Goal: Find specific page/section: Find specific page/section

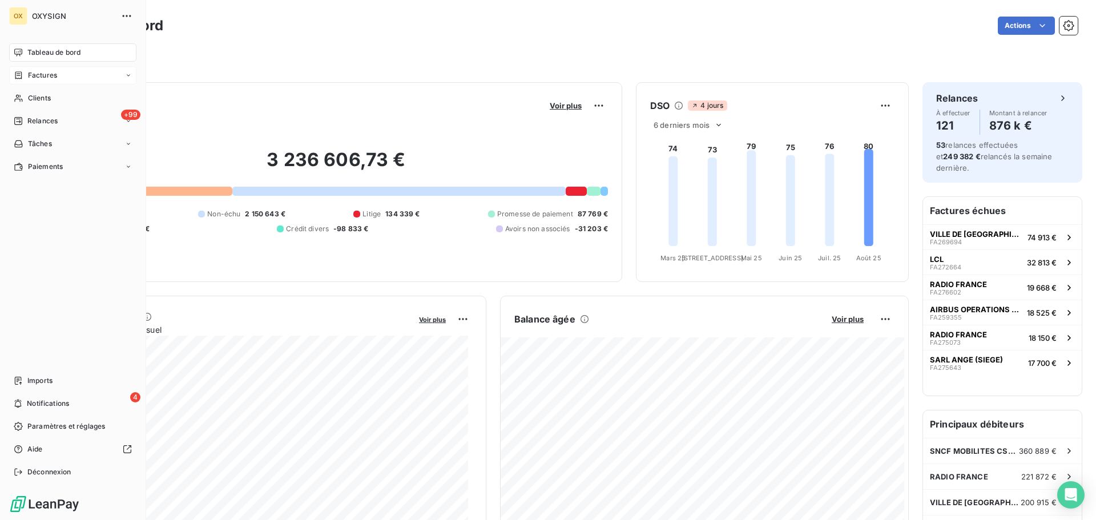
click at [44, 75] on span "Factures" at bounding box center [42, 75] width 29 height 10
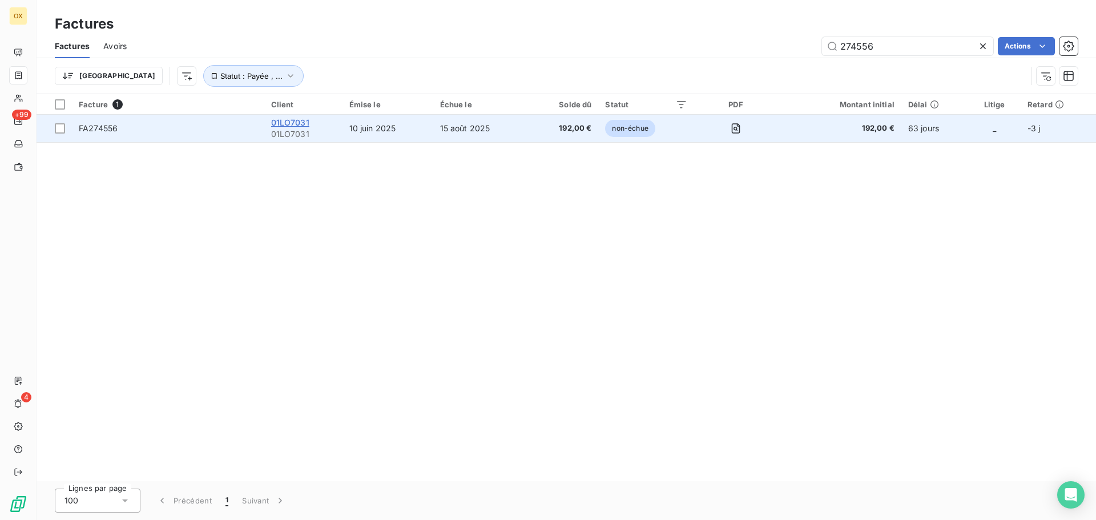
type input "274556"
click at [296, 122] on span "01LO7031" at bounding box center [290, 123] width 38 height 10
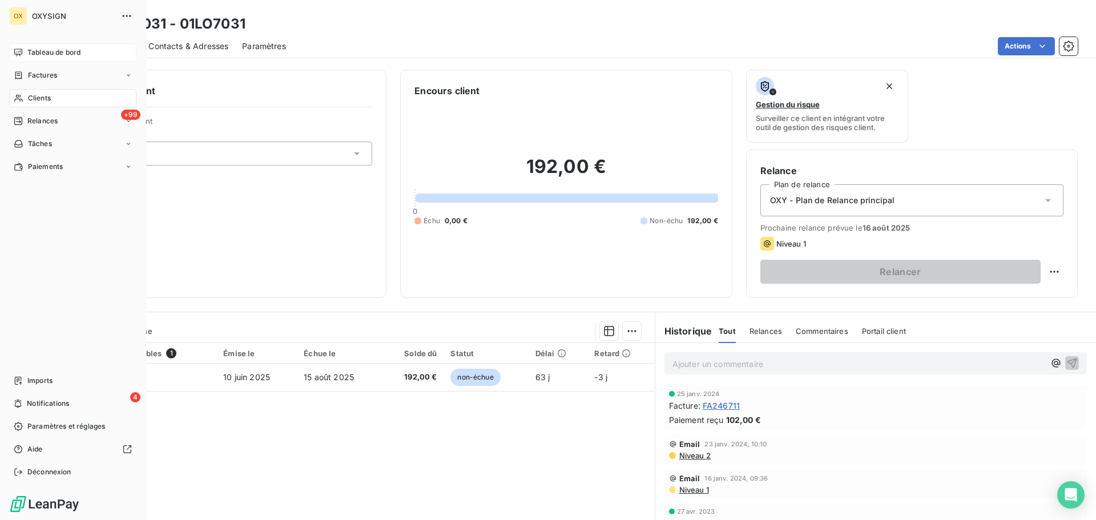
drag, startPoint x: 32, startPoint y: 73, endPoint x: 127, endPoint y: 53, distance: 97.0
click at [32, 73] on span "Factures" at bounding box center [42, 75] width 29 height 10
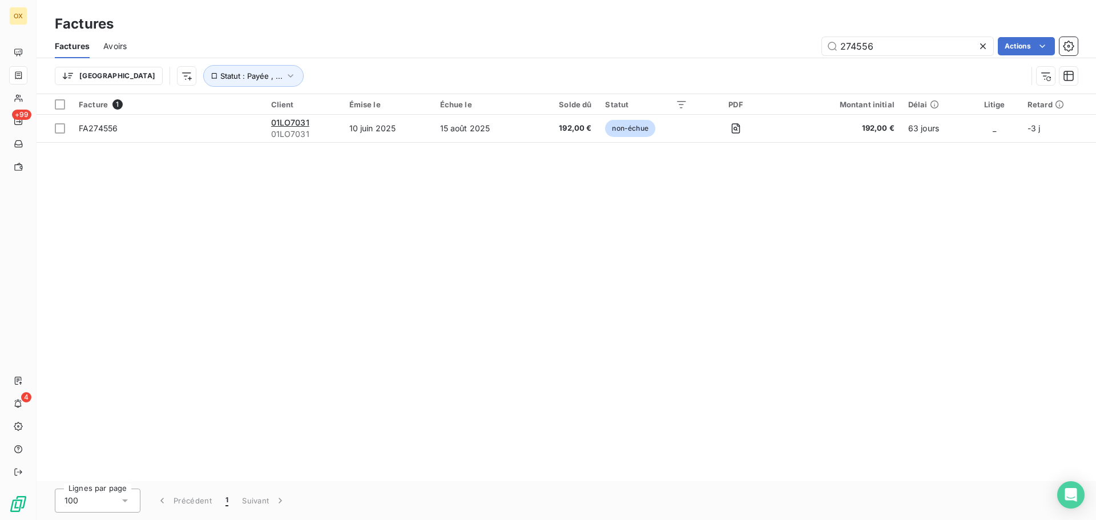
drag, startPoint x: 900, startPoint y: 45, endPoint x: 828, endPoint y: 58, distance: 73.2
click at [828, 58] on div "Factures Avoirs 274556 Actions Trier Statut : Payée , ..." at bounding box center [566, 63] width 1059 height 59
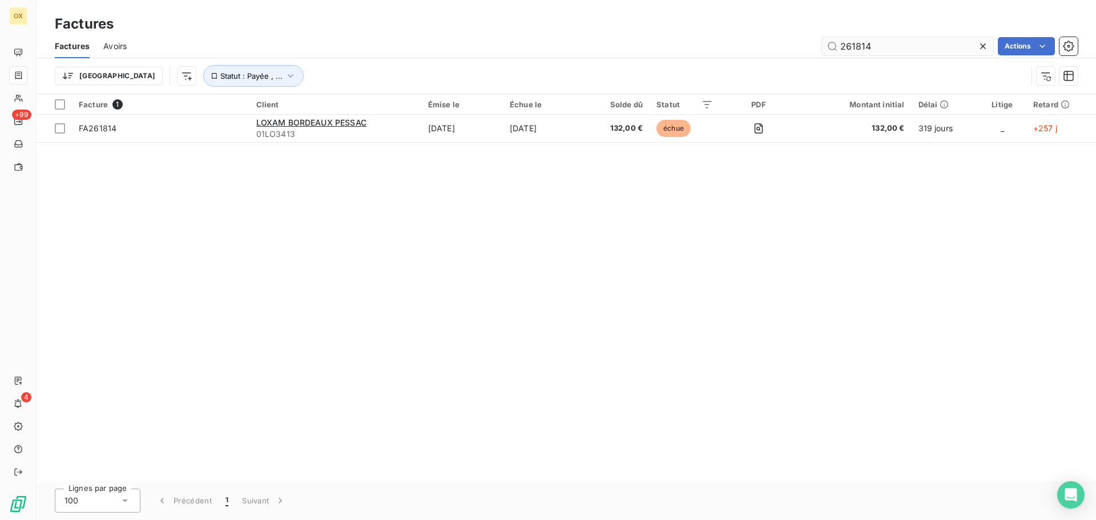
drag, startPoint x: 886, startPoint y: 47, endPoint x: 834, endPoint y: 49, distance: 52.5
click at [836, 50] on input "261814" at bounding box center [907, 46] width 171 height 18
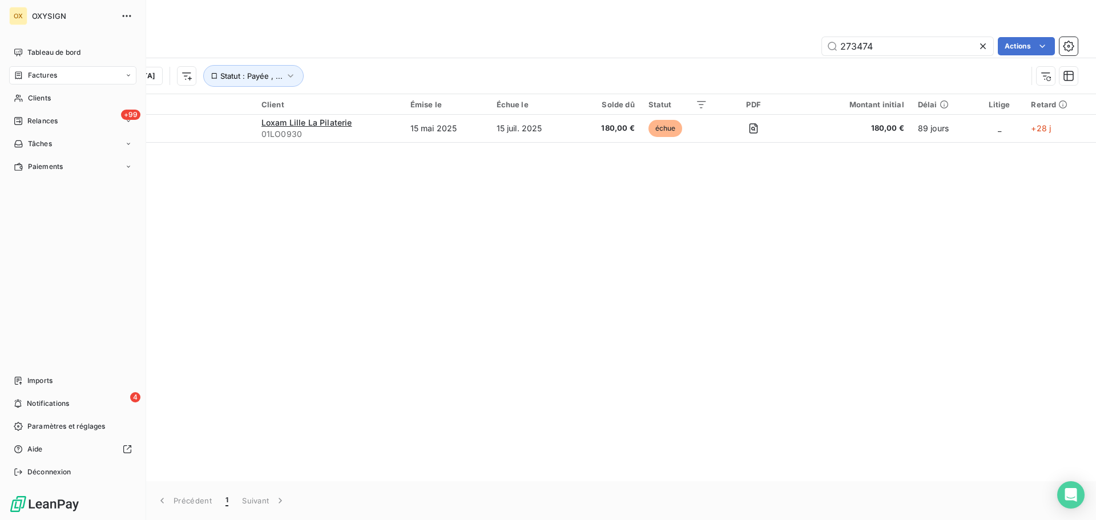
type input "273474"
click at [31, 74] on span "Factures" at bounding box center [42, 75] width 29 height 10
click at [32, 99] on span "Clients" at bounding box center [39, 98] width 23 height 10
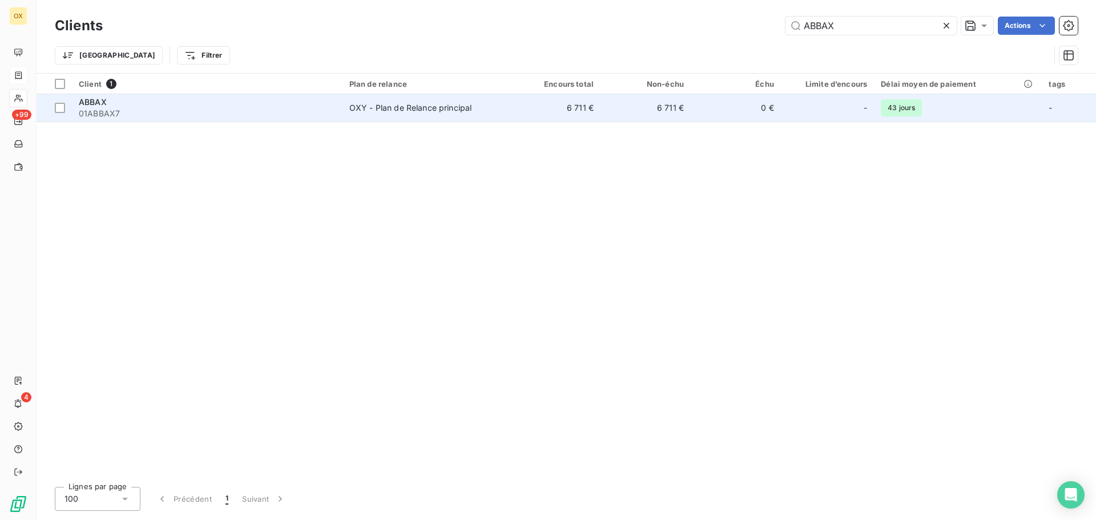
type input "ABBAX"
click at [262, 114] on span "01ABBAX7" at bounding box center [207, 113] width 257 height 11
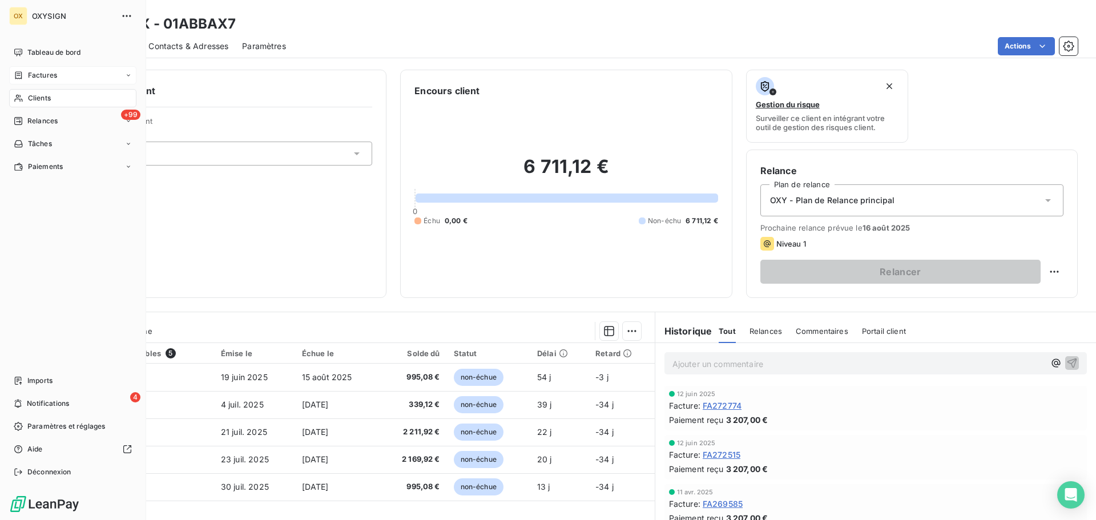
click at [41, 72] on span "Factures" at bounding box center [42, 75] width 29 height 10
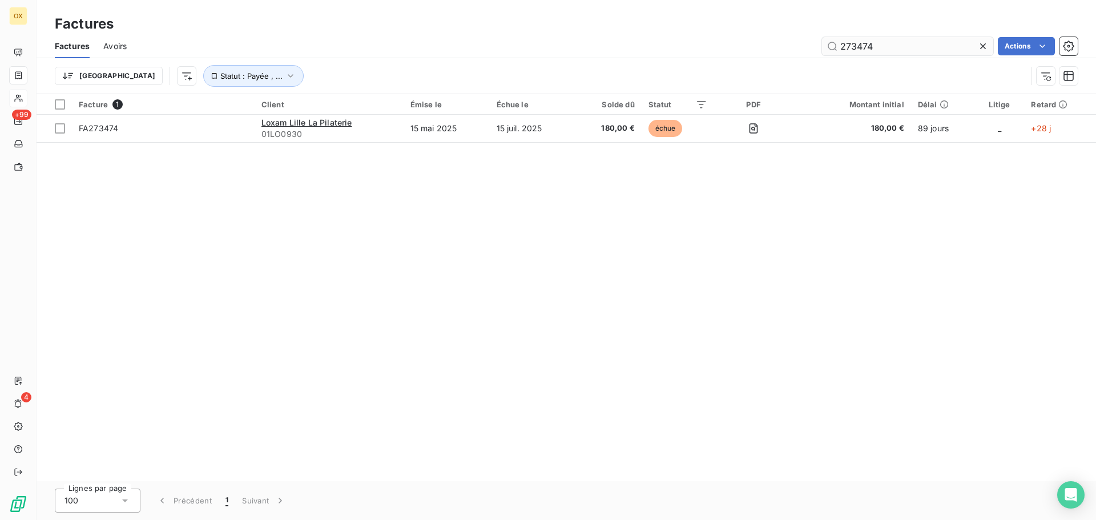
drag, startPoint x: 894, startPoint y: 41, endPoint x: 835, endPoint y: 48, distance: 59.8
click at [835, 48] on input "273474" at bounding box center [907, 46] width 171 height 18
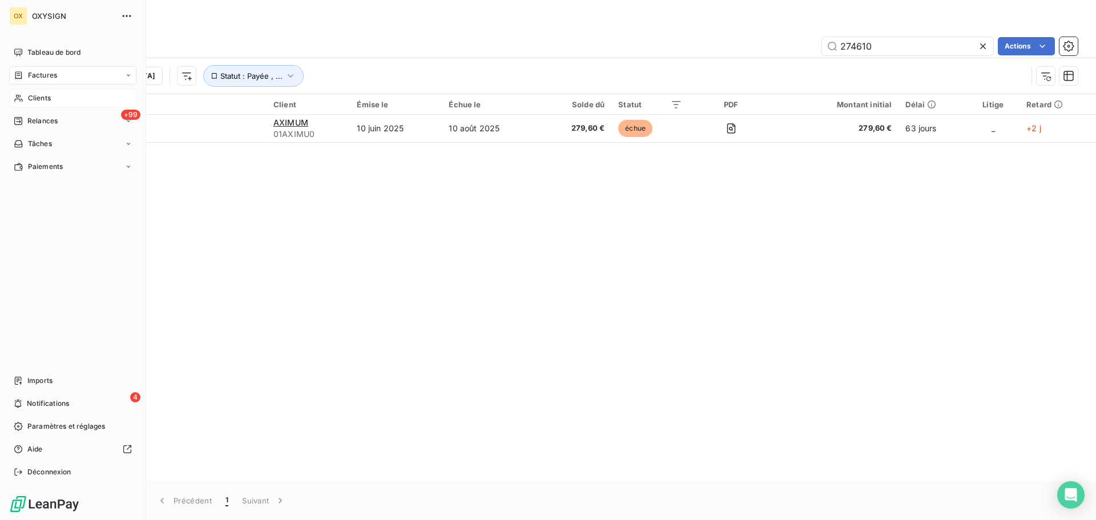
type input "274610"
click at [30, 97] on span "Clients" at bounding box center [39, 98] width 23 height 10
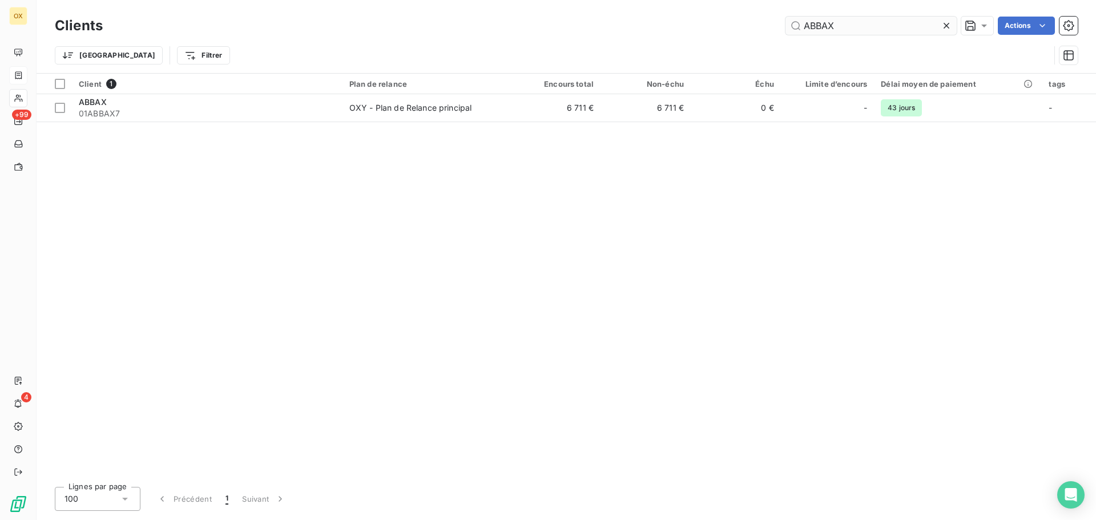
drag, startPoint x: 860, startPoint y: 26, endPoint x: 796, endPoint y: 31, distance: 64.2
click at [796, 31] on input "ABBAX" at bounding box center [870, 26] width 171 height 18
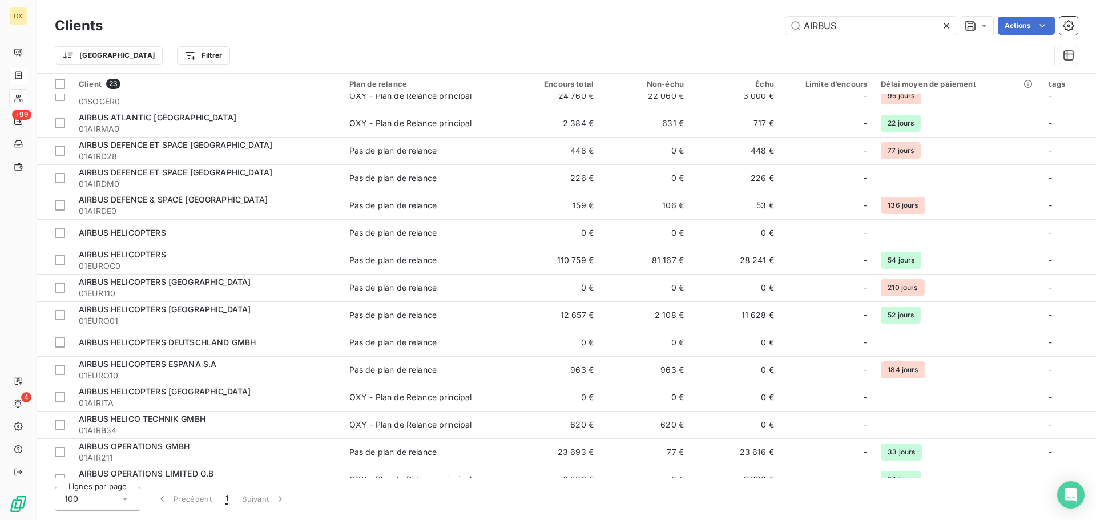
scroll to position [171, 0]
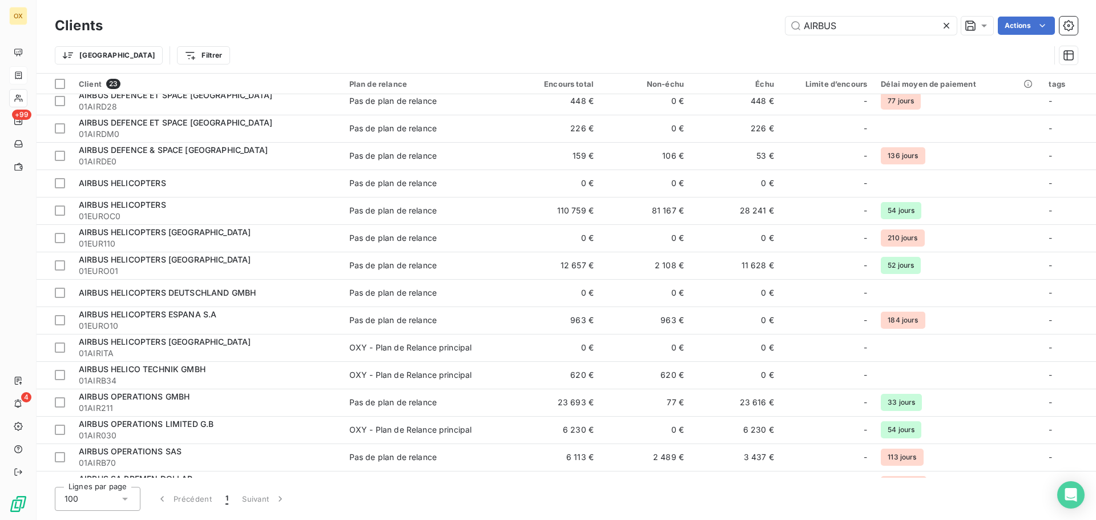
type input "AIRBUS"
click at [947, 23] on icon at bounding box center [947, 26] width 6 height 6
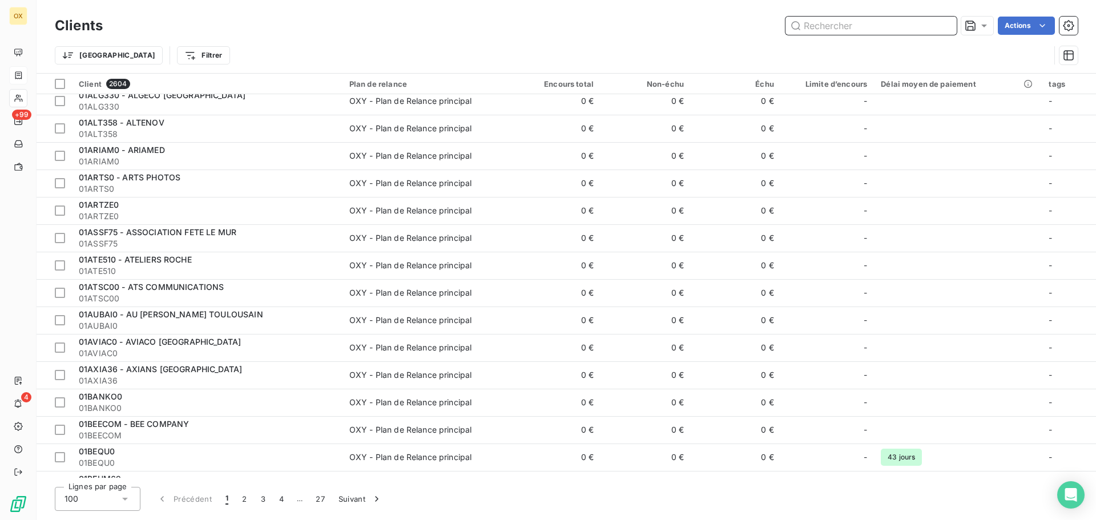
click at [862, 23] on input "text" at bounding box center [870, 26] width 171 height 18
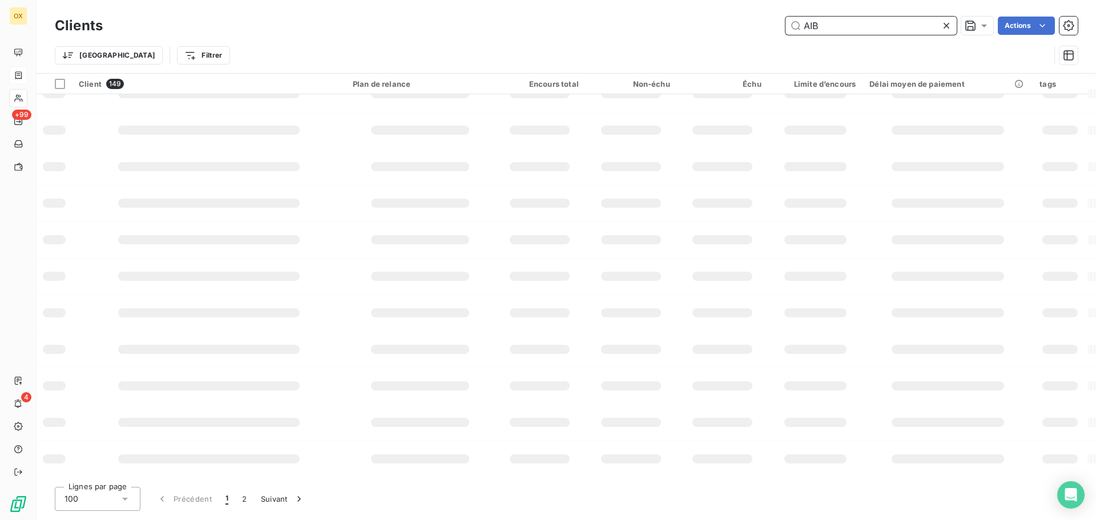
scroll to position [165, 0]
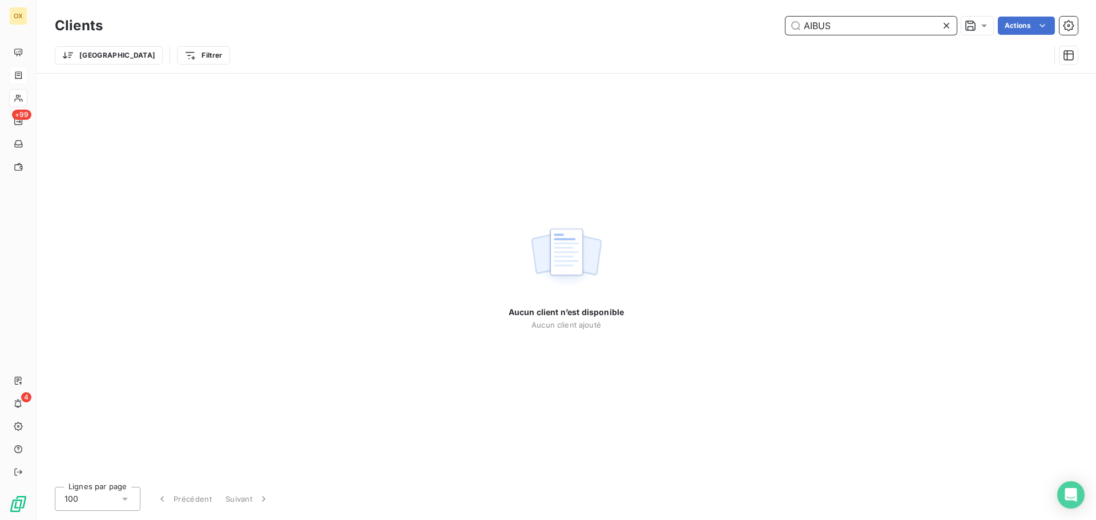
drag, startPoint x: 813, startPoint y: 26, endPoint x: 845, endPoint y: 17, distance: 33.2
click at [814, 26] on input "AIBUS" at bounding box center [870, 26] width 171 height 18
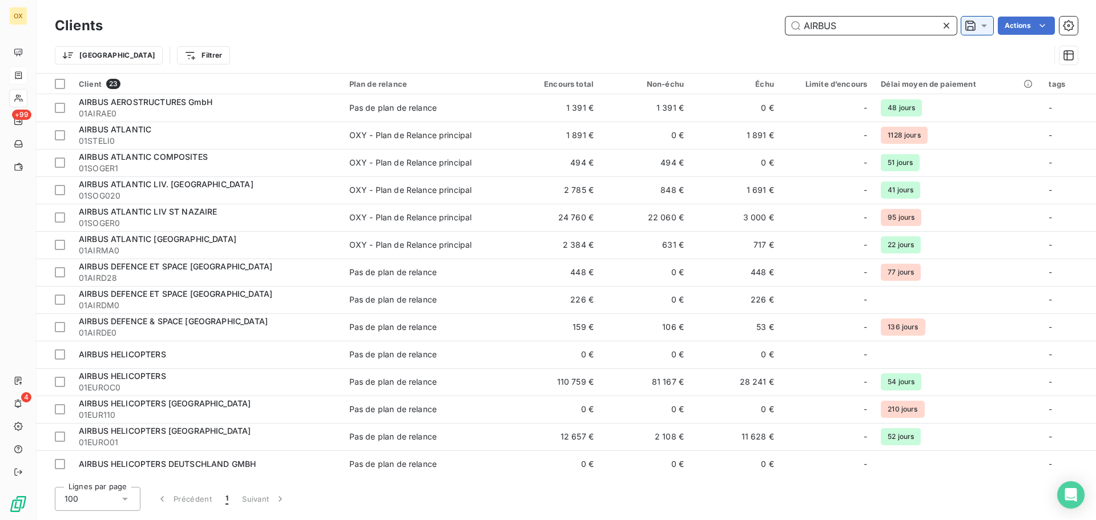
type input "AIRBUS"
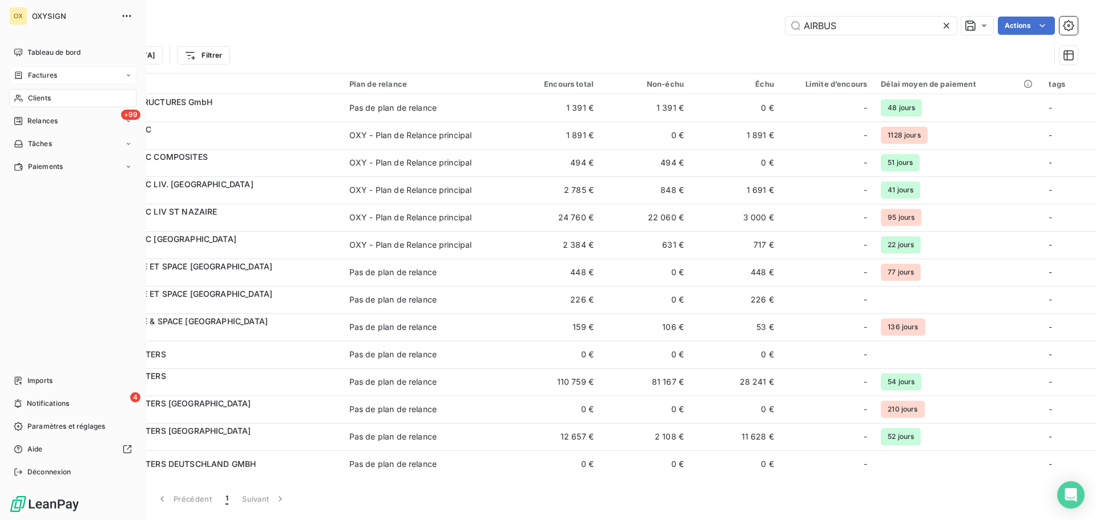
click at [33, 75] on span "Factures" at bounding box center [42, 75] width 29 height 10
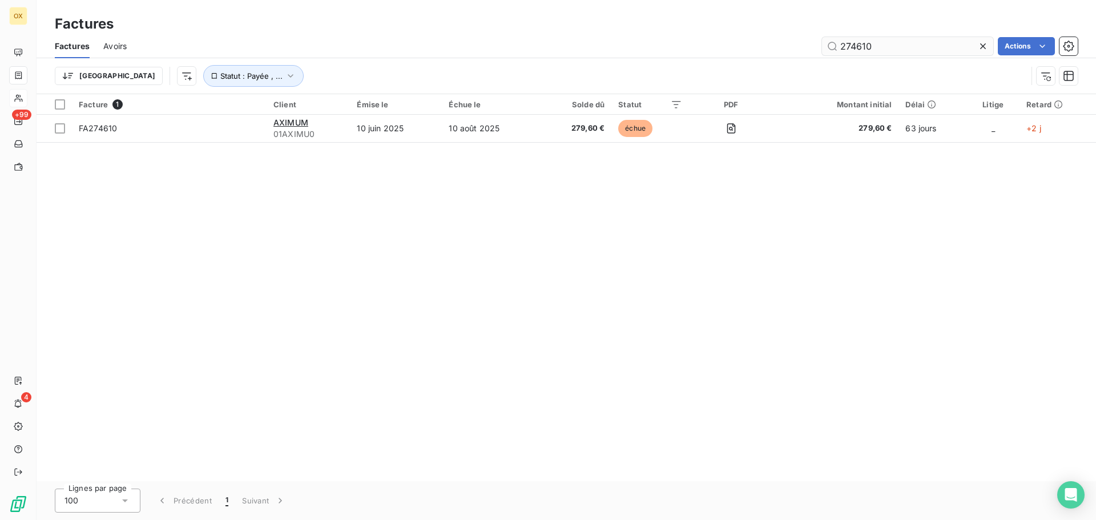
drag, startPoint x: 882, startPoint y: 51, endPoint x: 826, endPoint y: 52, distance: 55.9
click at [826, 52] on input "274610" at bounding box center [907, 46] width 171 height 18
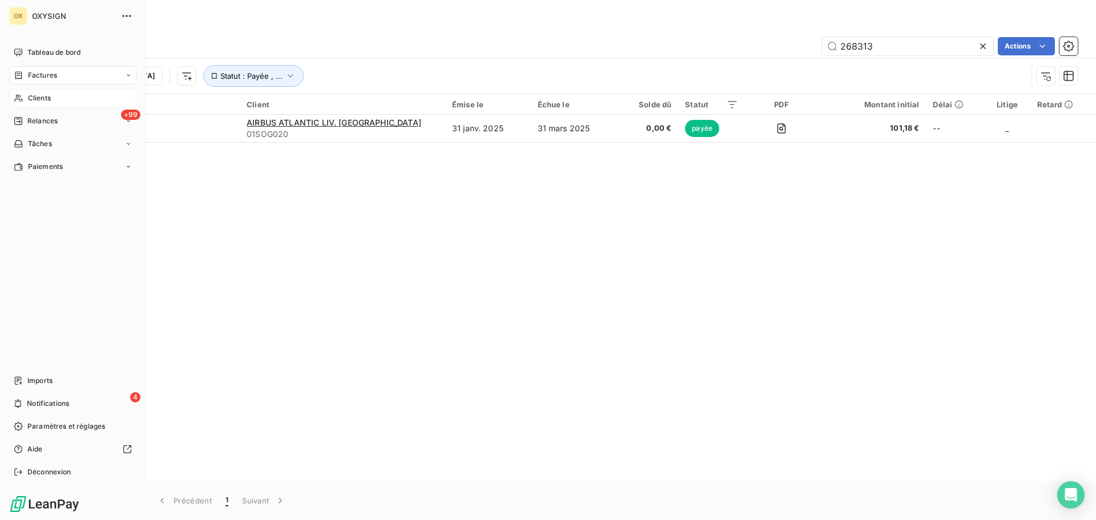
type input "268313"
click at [37, 96] on span "Clients" at bounding box center [39, 98] width 23 height 10
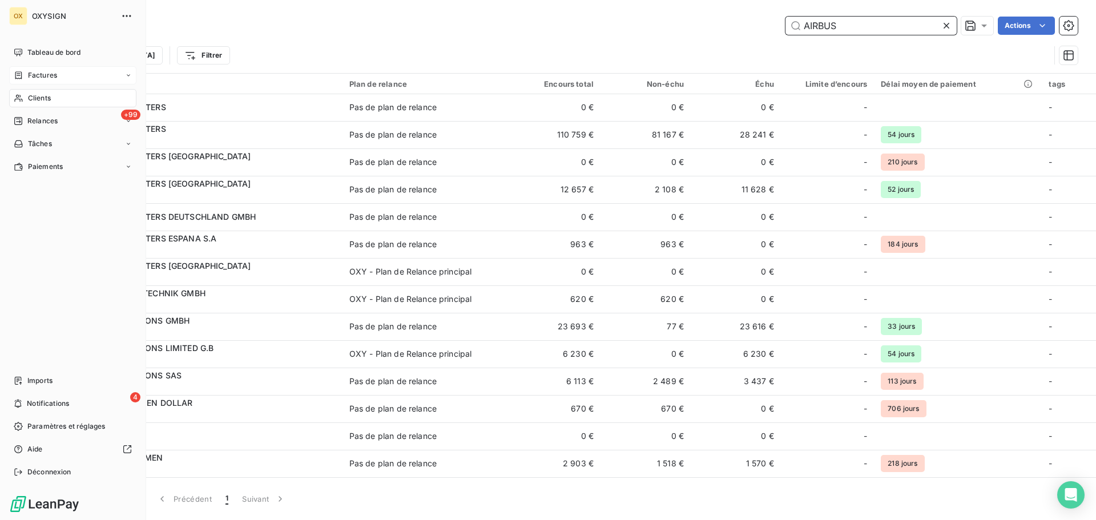
scroll to position [247, 0]
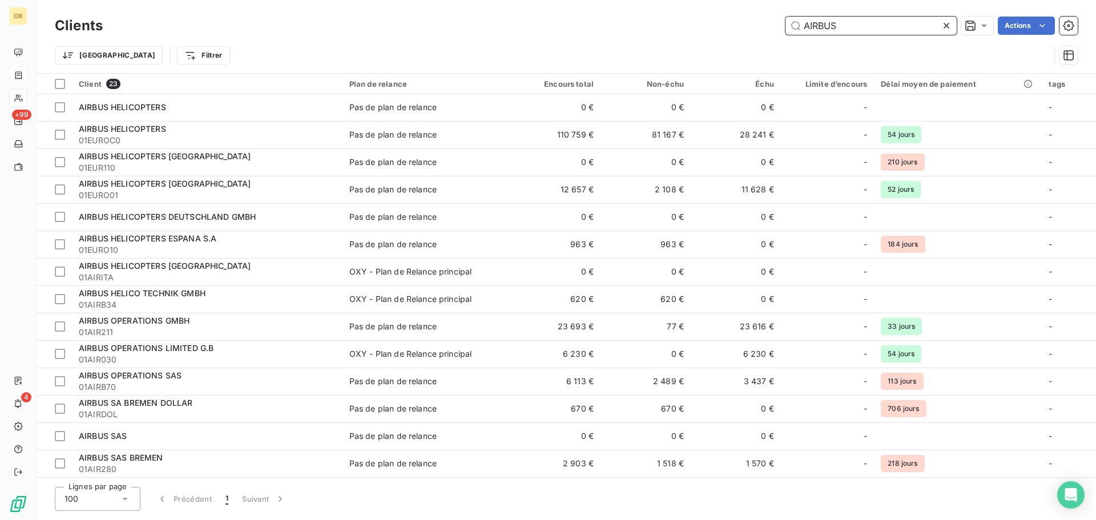
drag, startPoint x: 857, startPoint y: 29, endPoint x: 792, endPoint y: 34, distance: 65.8
click at [792, 34] on input "AIRBUS" at bounding box center [870, 26] width 171 height 18
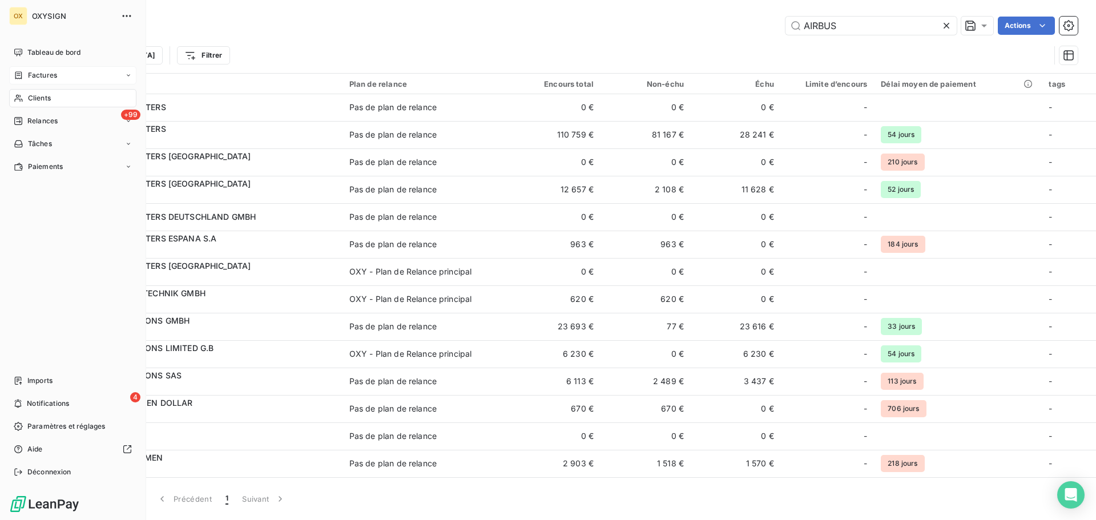
click at [41, 70] on div "Factures" at bounding box center [72, 75] width 127 height 18
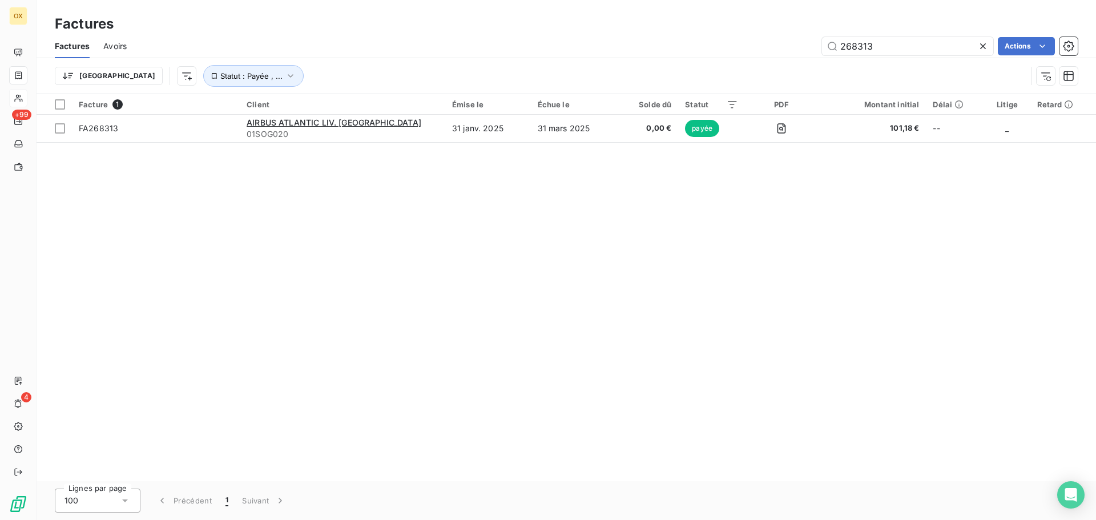
drag, startPoint x: 876, startPoint y: 45, endPoint x: 775, endPoint y: 63, distance: 102.0
click at [775, 63] on div "Factures Avoirs 268313 Actions Trier Statut : Payée , ..." at bounding box center [566, 63] width 1059 height 59
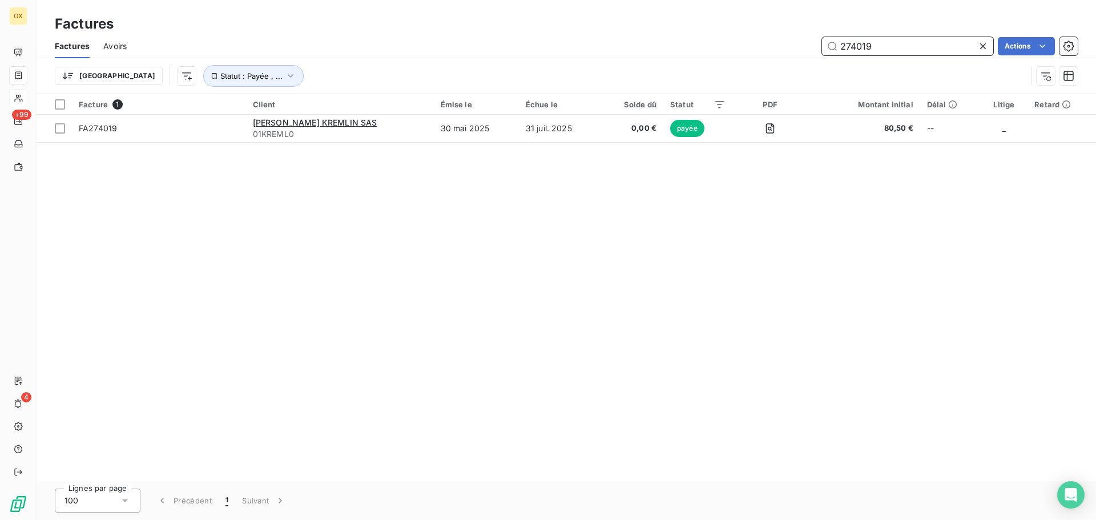
click at [862, 41] on input "274019" at bounding box center [907, 46] width 171 height 18
drag, startPoint x: 888, startPoint y: 45, endPoint x: 846, endPoint y: 39, distance: 42.5
click at [856, 43] on input "274519" at bounding box center [907, 46] width 171 height 18
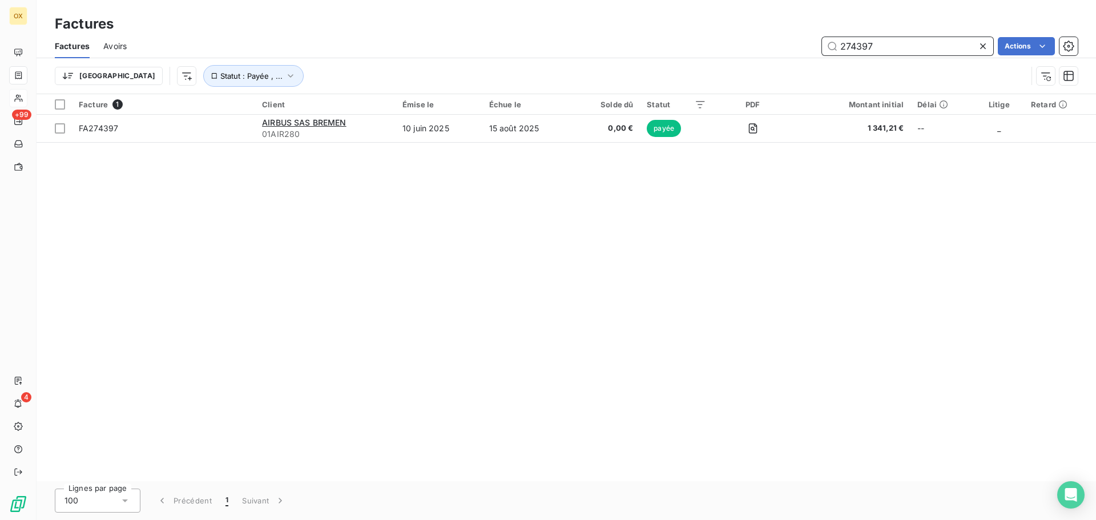
drag, startPoint x: 882, startPoint y: 47, endPoint x: 857, endPoint y: 46, distance: 25.2
click at [857, 46] on input "274397" at bounding box center [907, 46] width 171 height 18
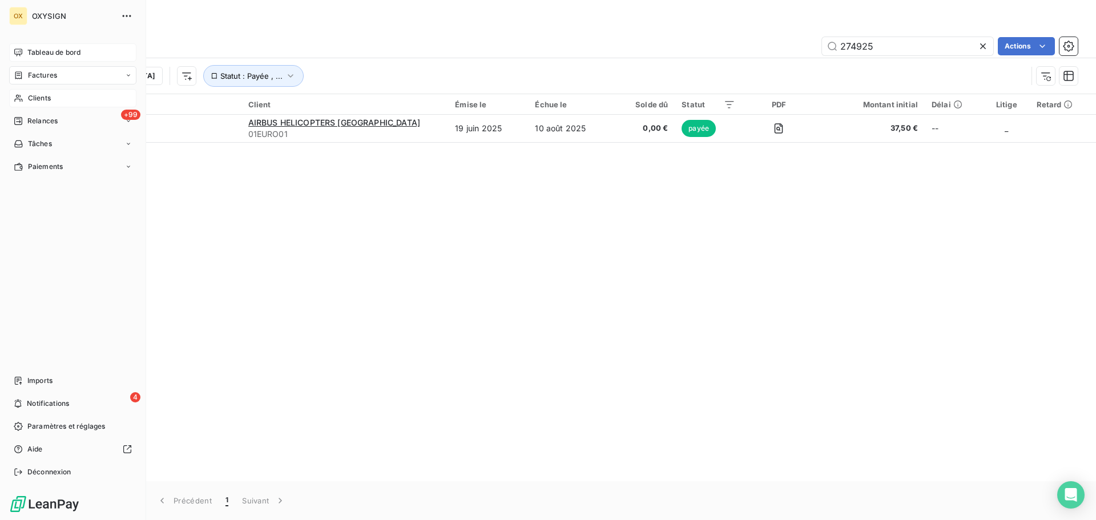
drag, startPoint x: 37, startPoint y: 74, endPoint x: 102, endPoint y: 61, distance: 66.8
click at [37, 74] on span "Factures" at bounding box center [42, 75] width 29 height 10
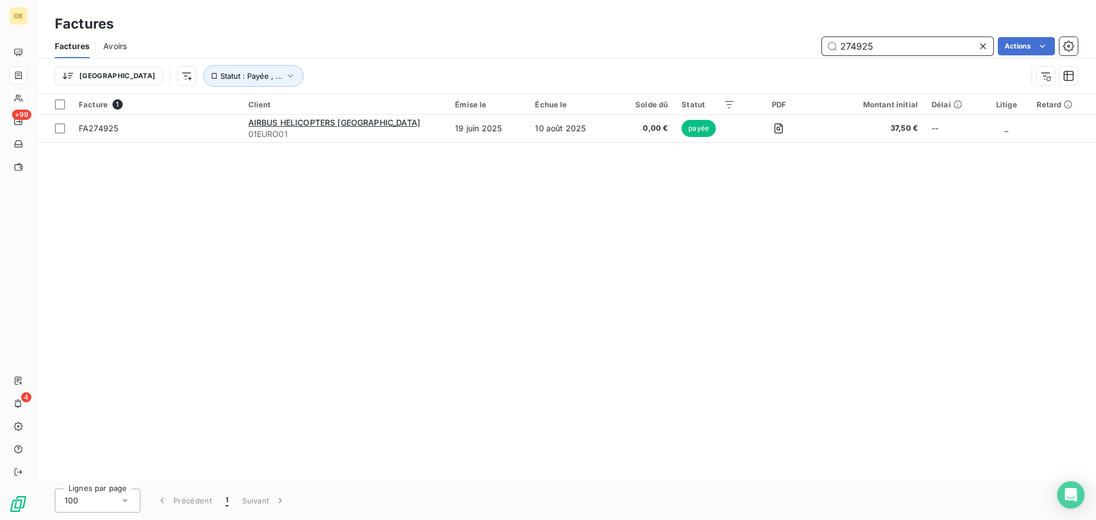
drag, startPoint x: 890, startPoint y: 46, endPoint x: 850, endPoint y: 50, distance: 40.1
click at [850, 50] on input "274925" at bounding box center [907, 46] width 171 height 18
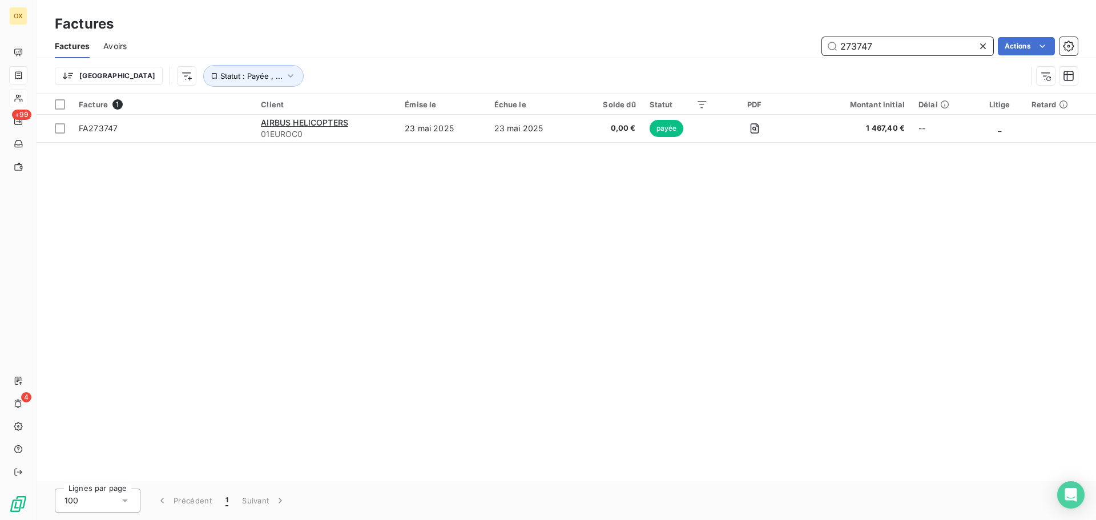
drag, startPoint x: 889, startPoint y: 52, endPoint x: 850, endPoint y: 47, distance: 39.6
click at [850, 47] on input "273747" at bounding box center [907, 46] width 171 height 18
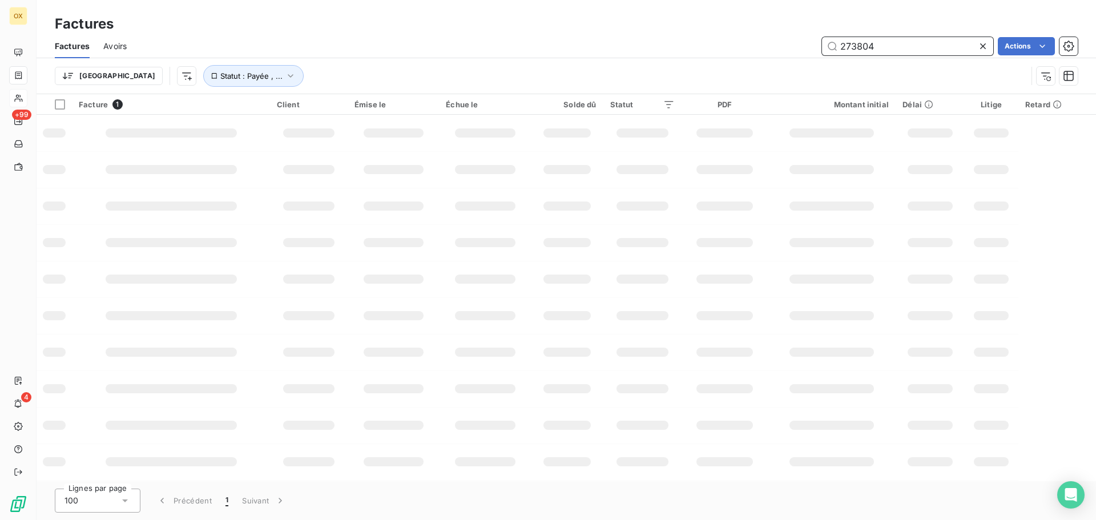
drag, startPoint x: 885, startPoint y: 44, endPoint x: 813, endPoint y: 51, distance: 72.3
click at [813, 51] on div "273804 Actions" at bounding box center [608, 46] width 937 height 18
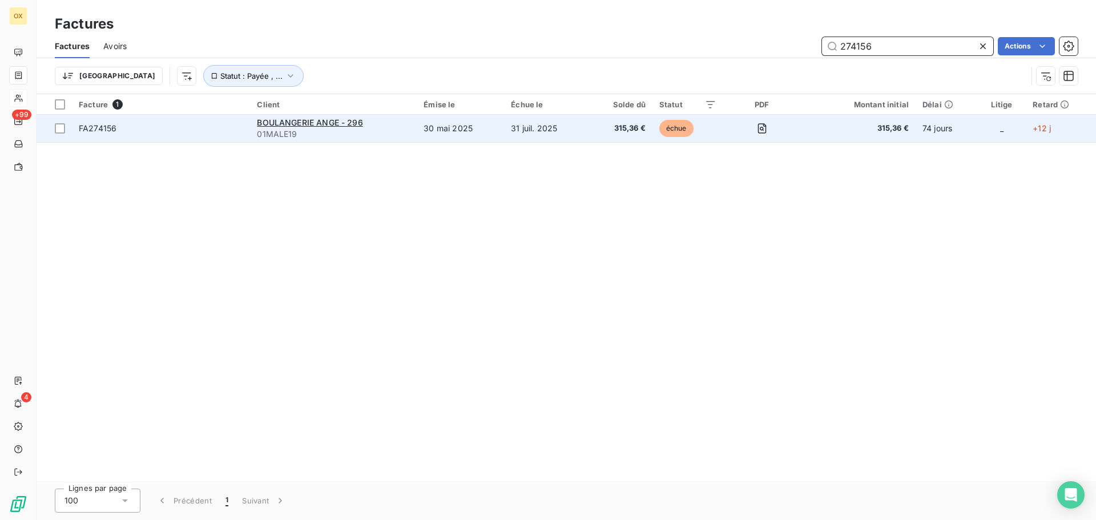
type input "274156"
click at [315, 128] on span "01MALE19" at bounding box center [333, 133] width 153 height 11
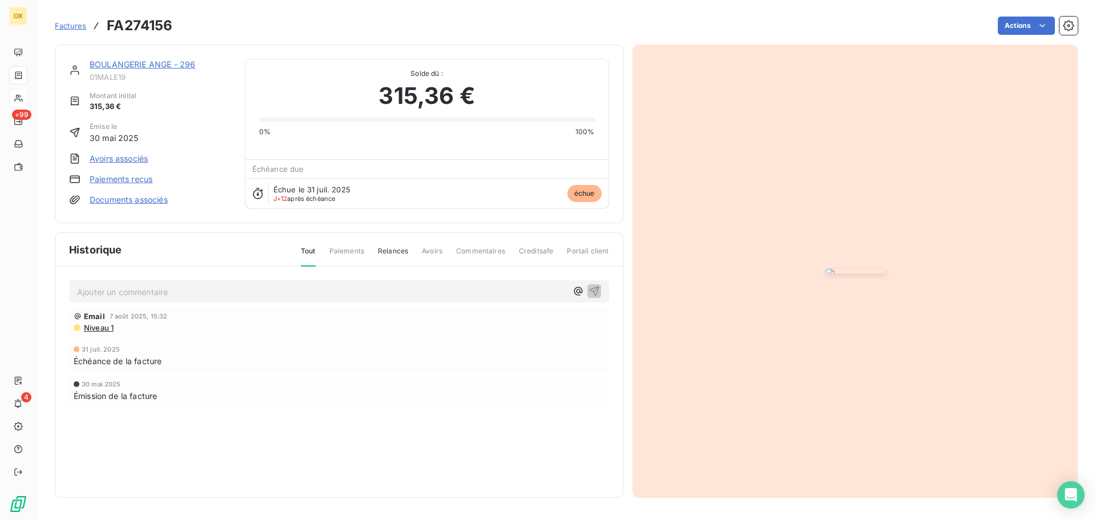
click at [142, 61] on link "BOULANGERIE ANGE - 296" at bounding box center [143, 64] width 106 height 10
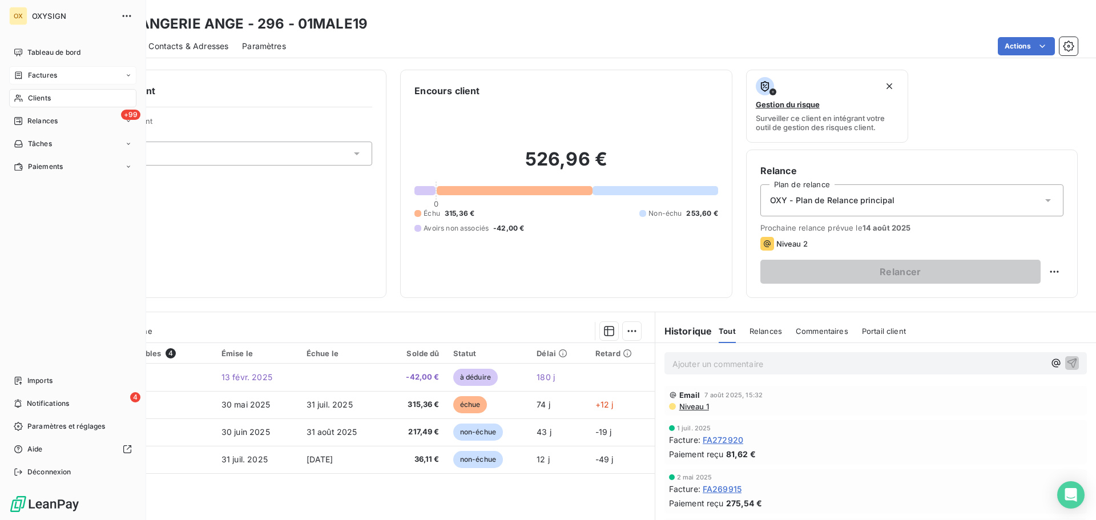
click at [59, 72] on div "Factures" at bounding box center [72, 75] width 127 height 18
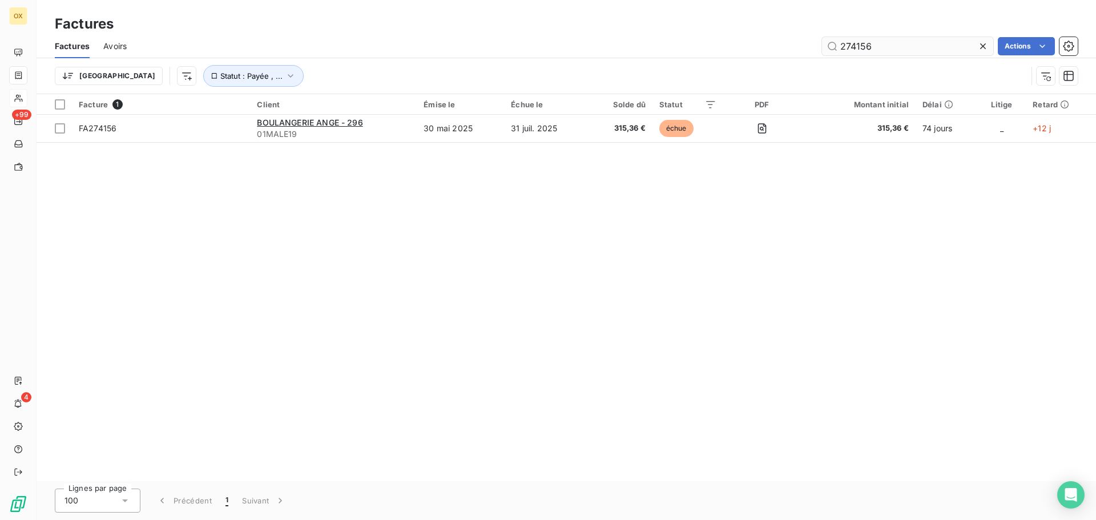
drag, startPoint x: 905, startPoint y: 49, endPoint x: 824, endPoint y: 54, distance: 81.7
click at [824, 54] on input "274156" at bounding box center [907, 46] width 171 height 18
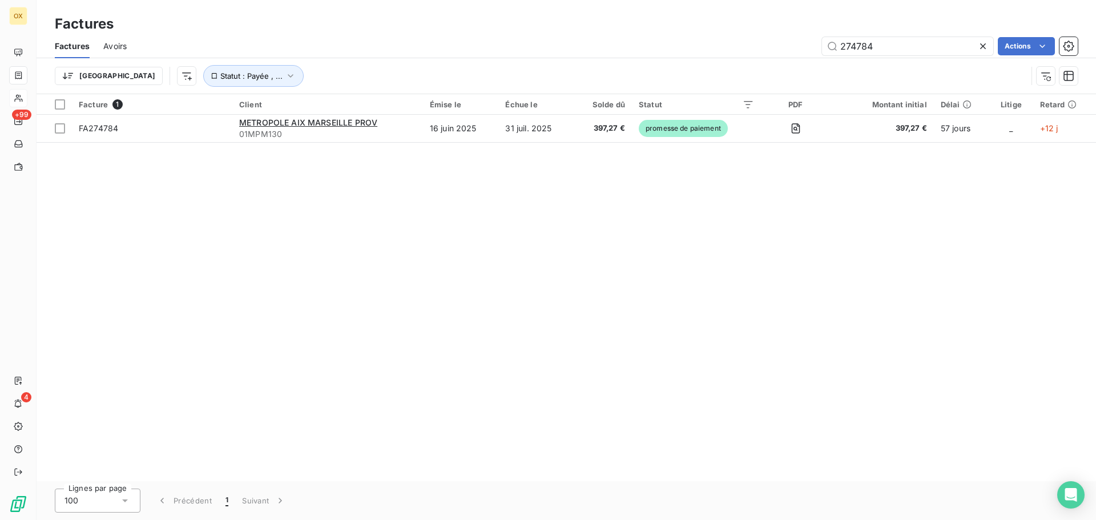
type input "274784"
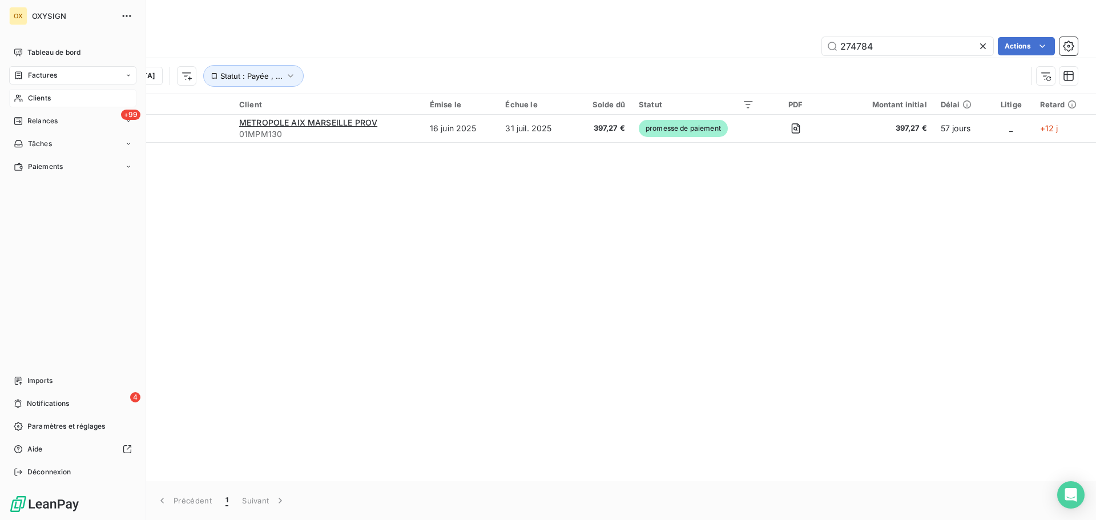
click at [30, 98] on span "Clients" at bounding box center [39, 98] width 23 height 10
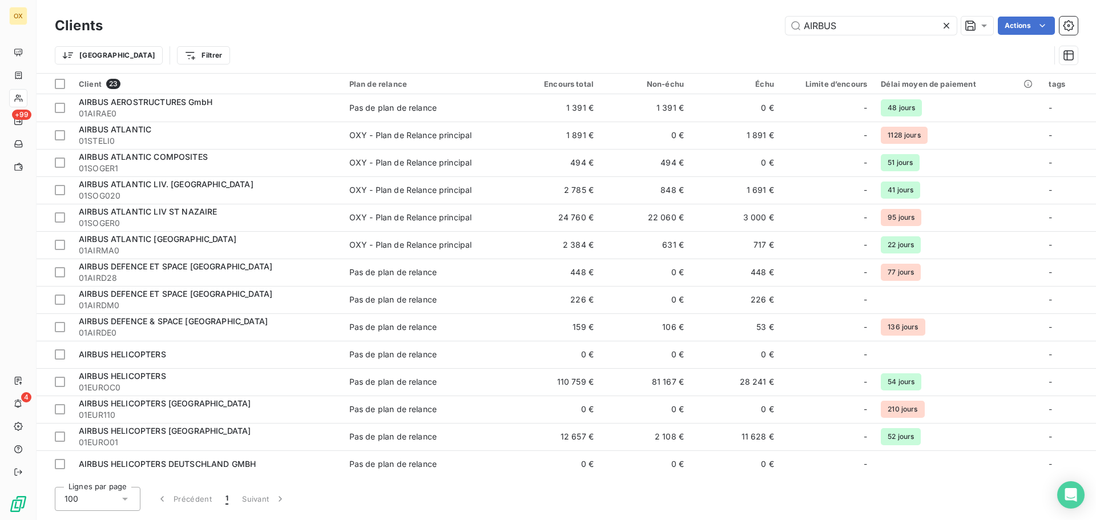
drag, startPoint x: 869, startPoint y: 23, endPoint x: 765, endPoint y: 41, distance: 105.4
click at [766, 41] on div "Clients AIRBUS Actions Trier Filtrer" at bounding box center [566, 43] width 1023 height 59
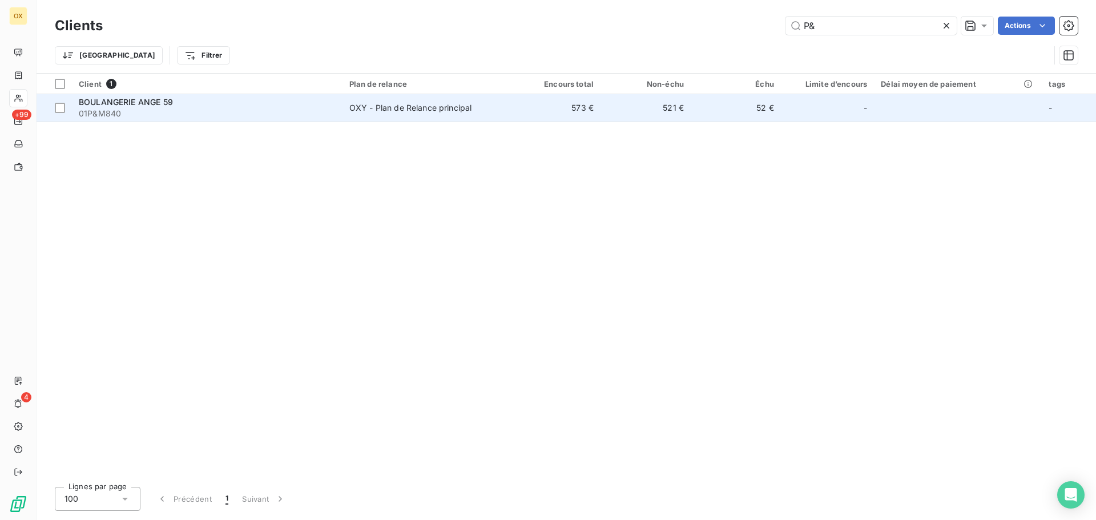
type input "P&"
click at [237, 111] on span "01P&M840" at bounding box center [207, 113] width 257 height 11
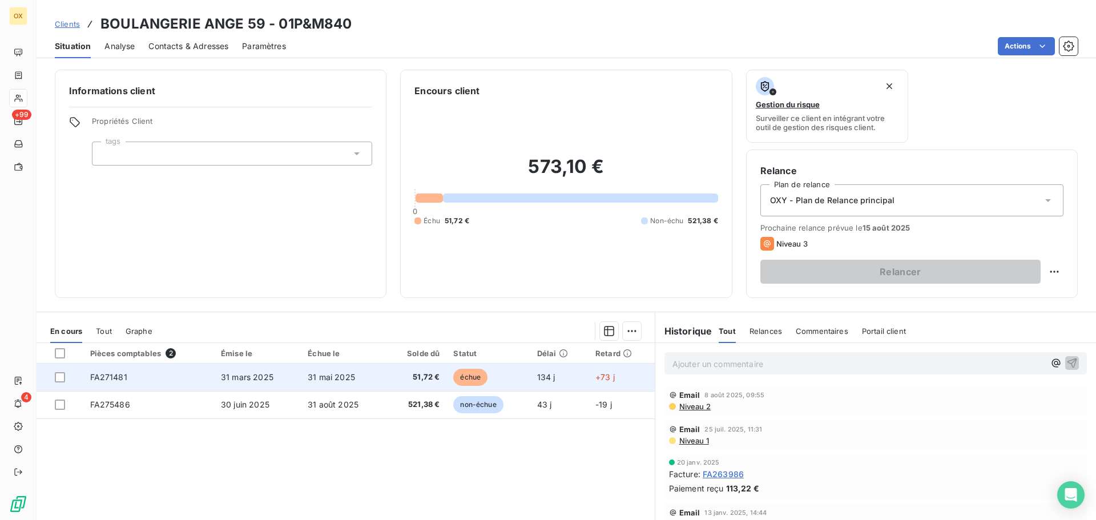
click at [462, 376] on span "échue" at bounding box center [470, 377] width 34 height 17
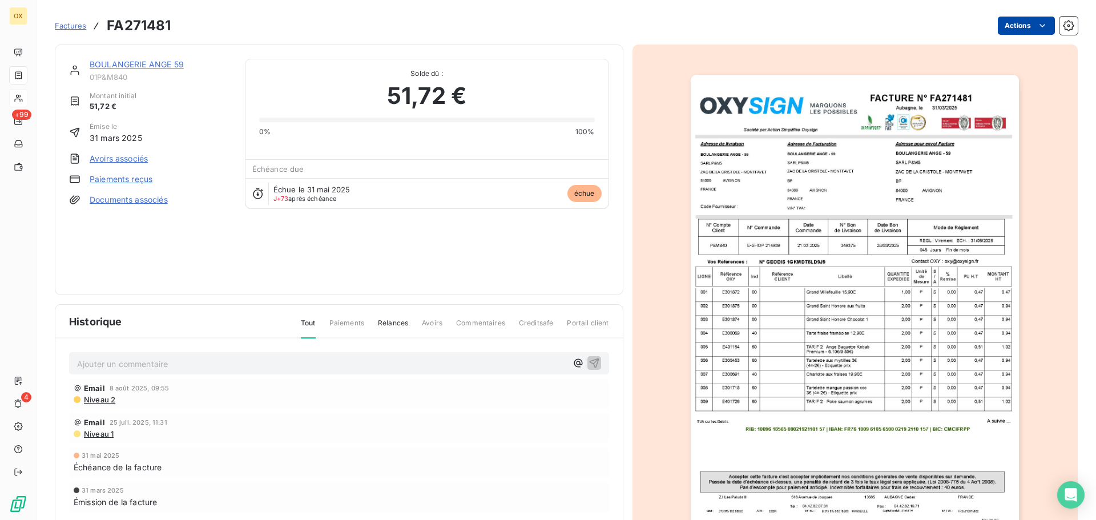
click at [1026, 21] on html "OX +99 4 Factures FA271481 Actions BOULANGERIE ANGE 59 01P&M840 Montant initial…" at bounding box center [548, 260] width 1096 height 520
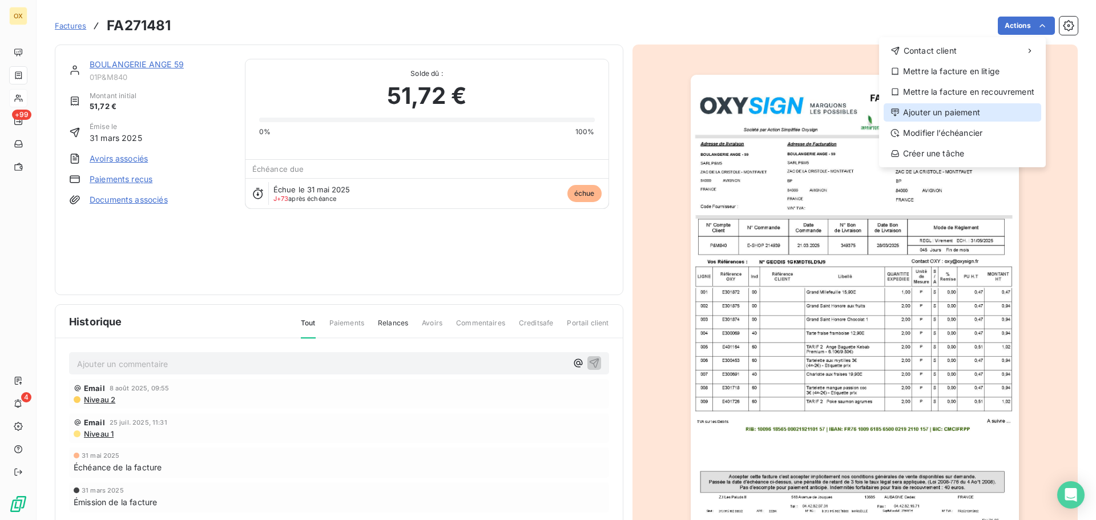
click at [985, 111] on div "Ajouter un paiement" at bounding box center [963, 112] width 158 height 18
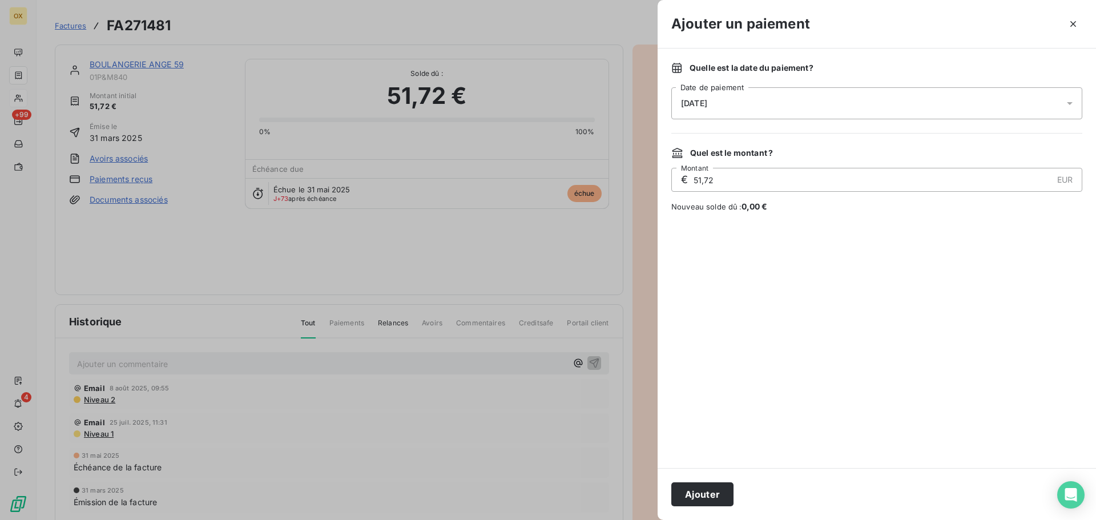
click at [733, 99] on div "[DATE]" at bounding box center [876, 103] width 411 height 32
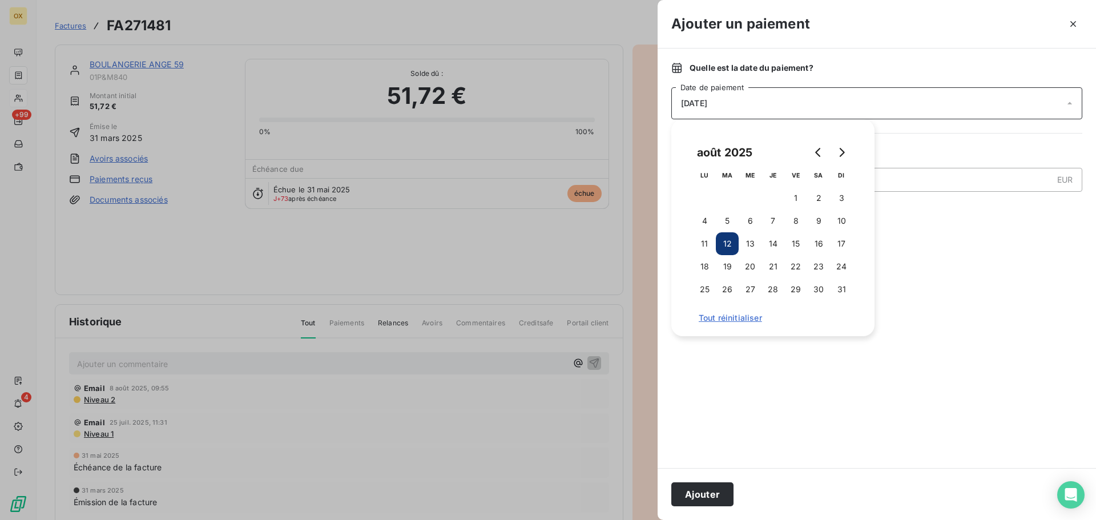
drag, startPoint x: 753, startPoint y: 247, endPoint x: 771, endPoint y: 312, distance: 67.8
click at [753, 246] on button "13" at bounding box center [750, 243] width 23 height 23
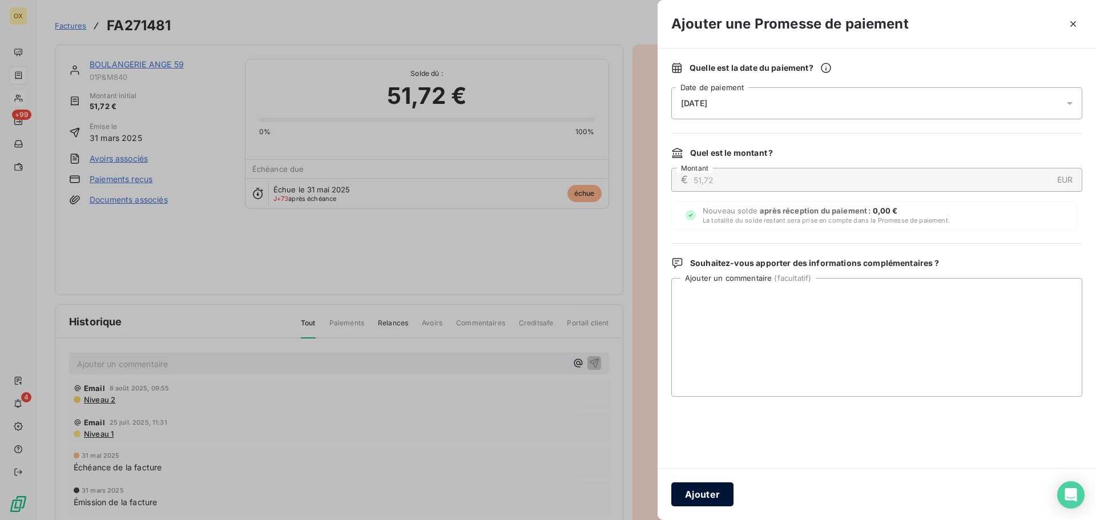
drag, startPoint x: 709, startPoint y: 492, endPoint x: 721, endPoint y: 481, distance: 17.0
click at [709, 491] on button "Ajouter" at bounding box center [702, 494] width 62 height 24
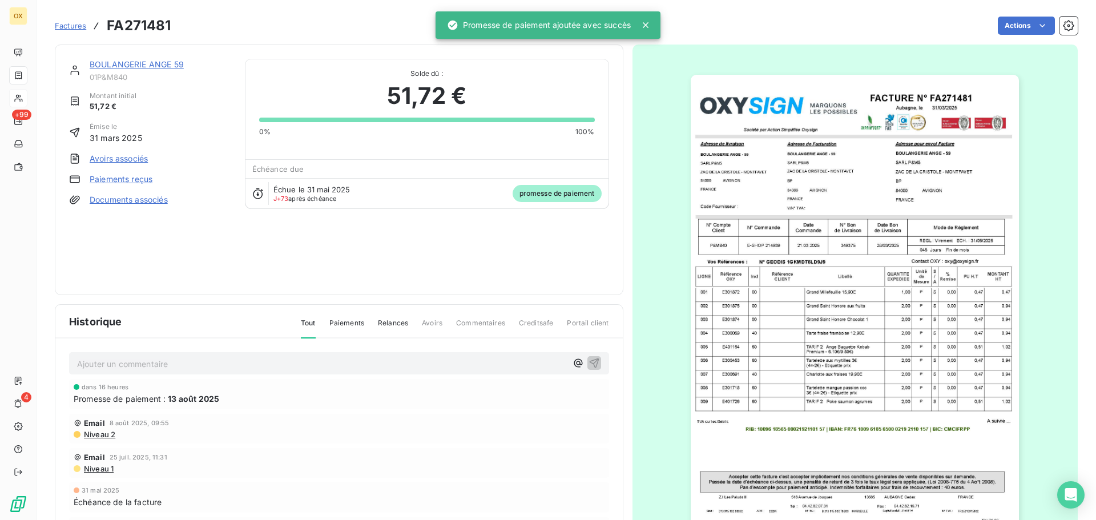
click at [159, 62] on link "BOULANGERIE ANGE 59" at bounding box center [137, 64] width 94 height 10
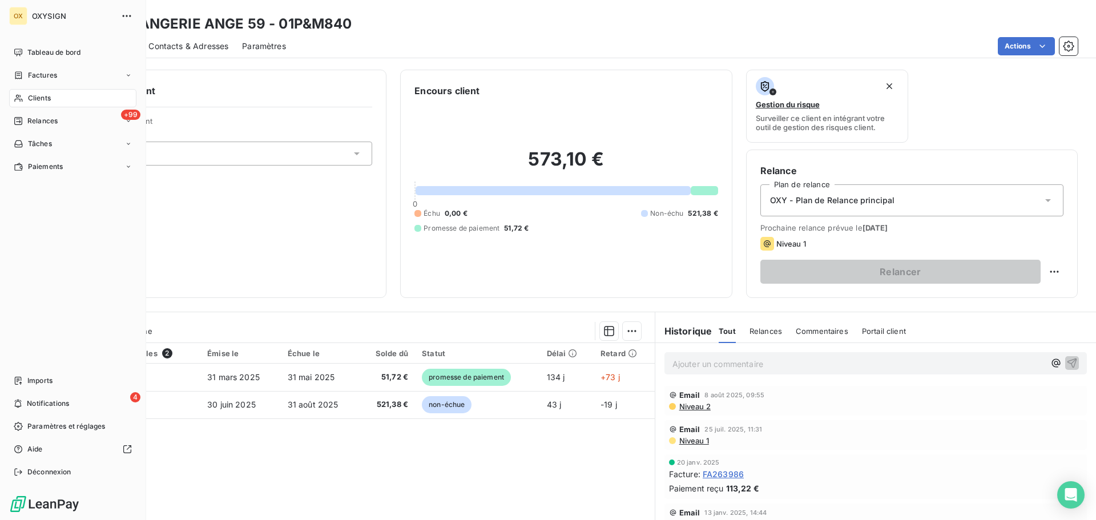
click at [45, 97] on span "Clients" at bounding box center [39, 98] width 23 height 10
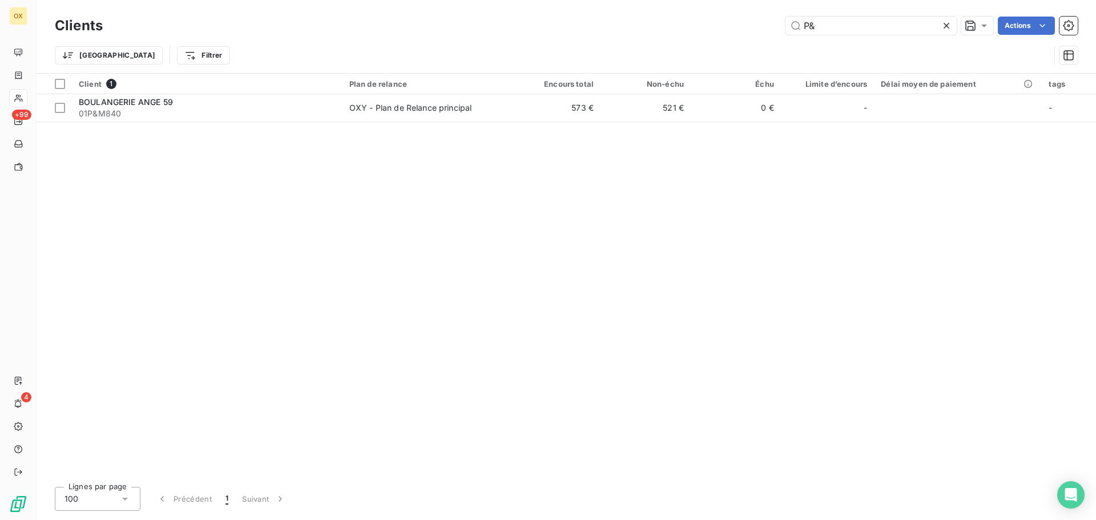
drag, startPoint x: 837, startPoint y: 33, endPoint x: 790, endPoint y: 34, distance: 47.4
click at [791, 38] on div "Clients P& Actions Trier Filtrer" at bounding box center [566, 43] width 1023 height 59
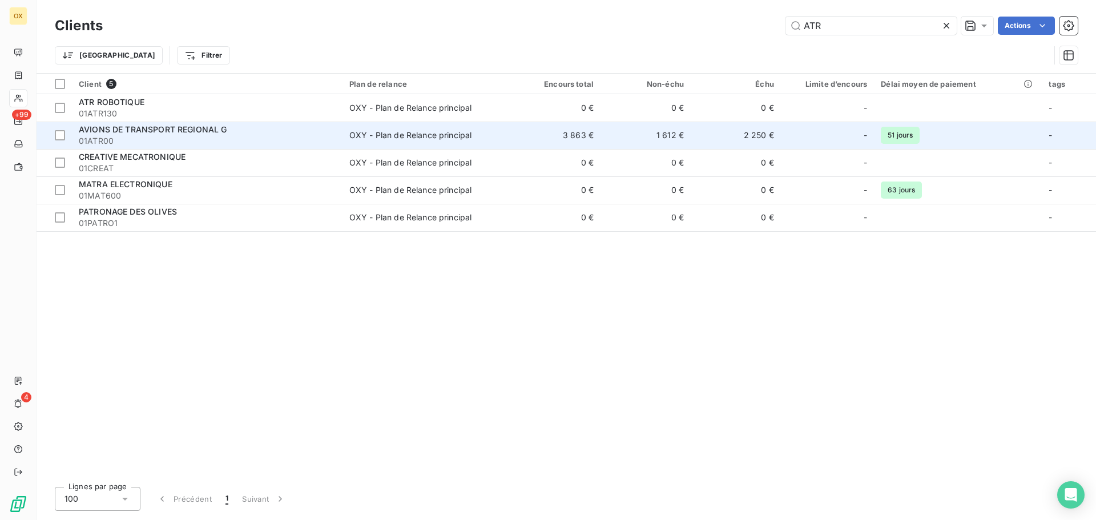
type input "ATR"
click at [438, 134] on div "OXY - Plan de Relance principal" at bounding box center [410, 135] width 123 height 11
